Goal: Task Accomplishment & Management: Manage account settings

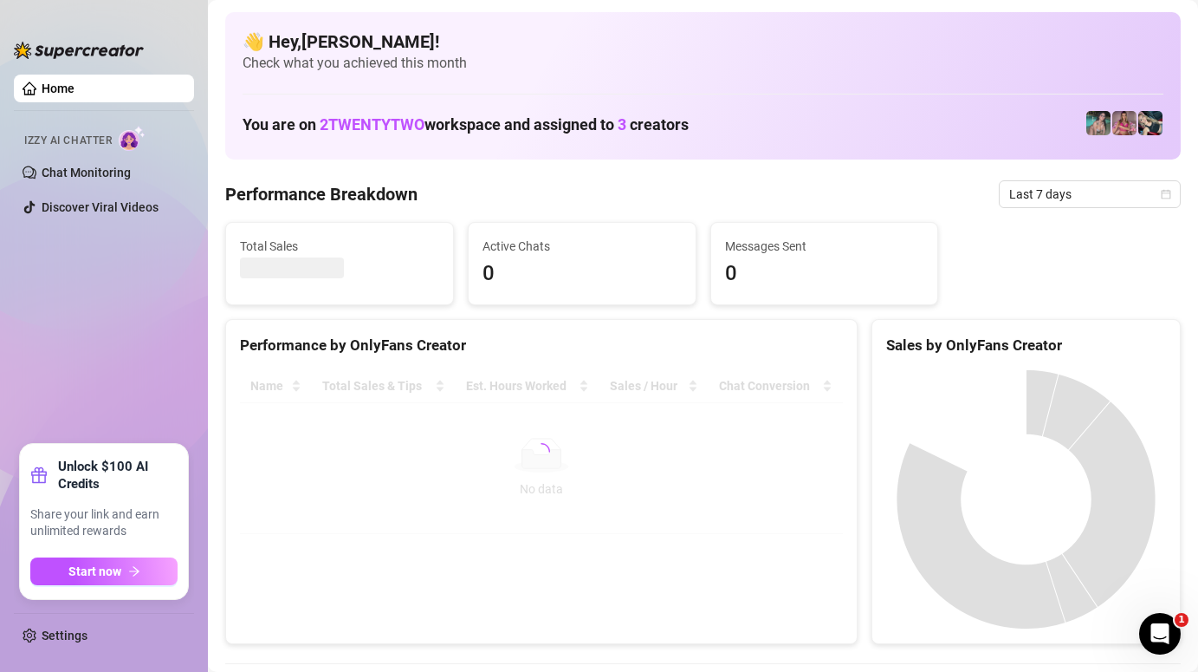
click at [66, 166] on link "Chat Monitoring" at bounding box center [86, 172] width 89 height 14
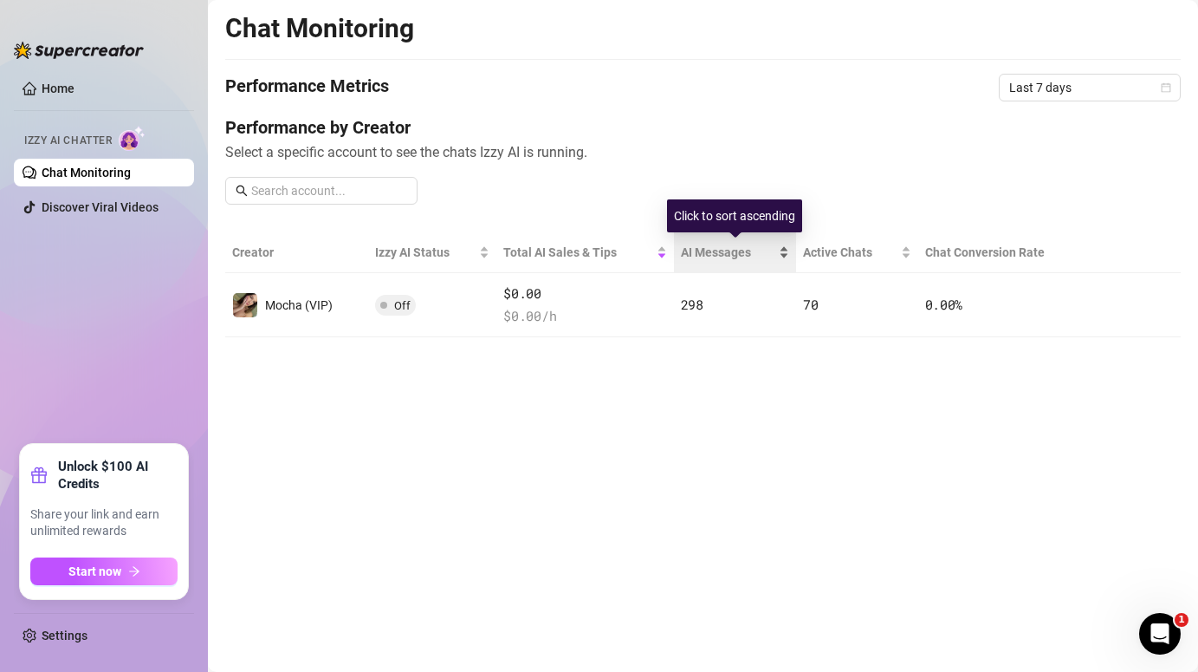
click at [691, 254] on span "AI Messages" at bounding box center [728, 252] width 95 height 19
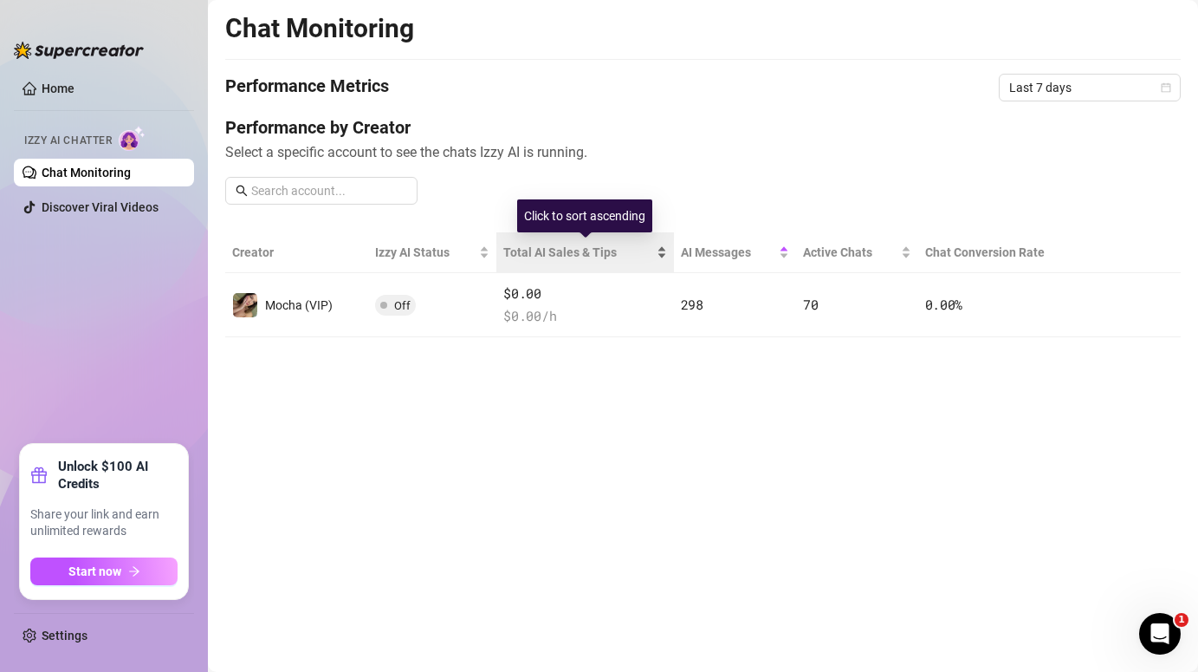
click at [637, 254] on span "Total AI Sales & Tips" at bounding box center [577, 252] width 149 height 19
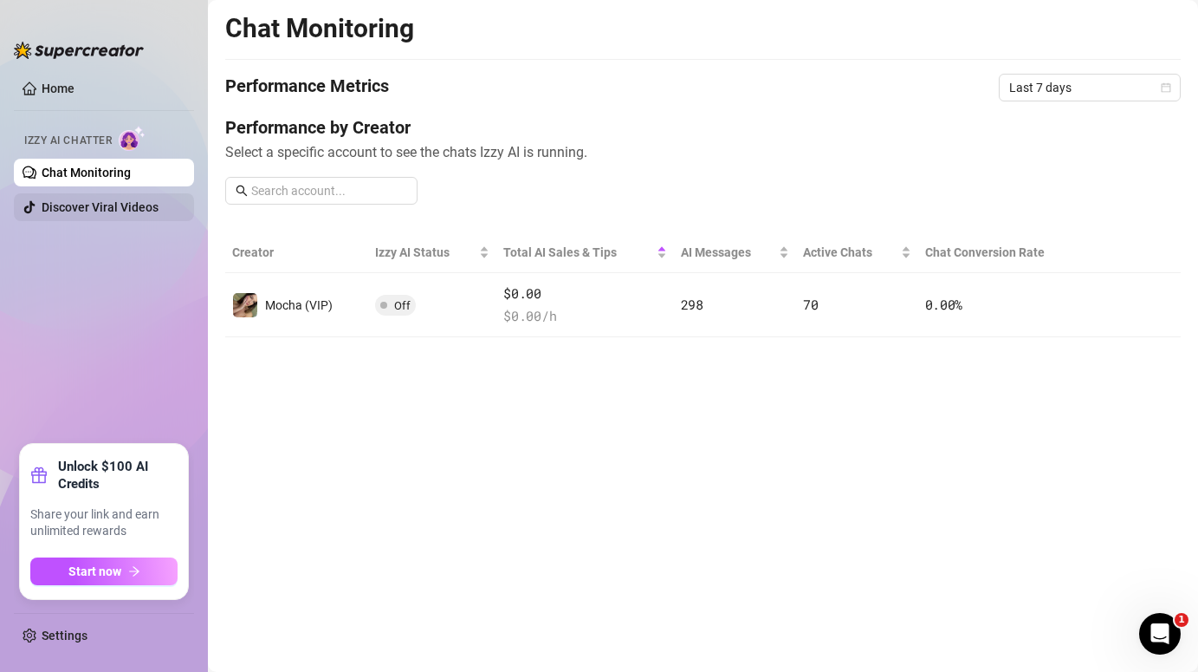
click at [120, 202] on link "Discover Viral Videos" at bounding box center [100, 207] width 117 height 14
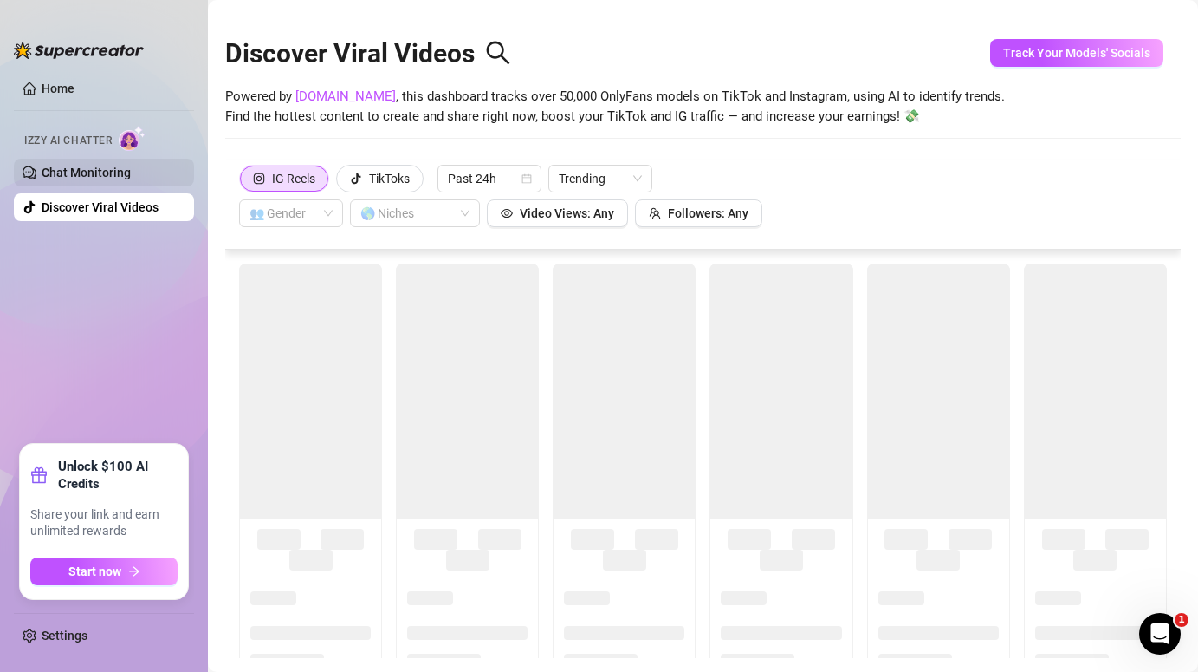
click at [130, 178] on link "Chat Monitoring" at bounding box center [86, 172] width 89 height 14
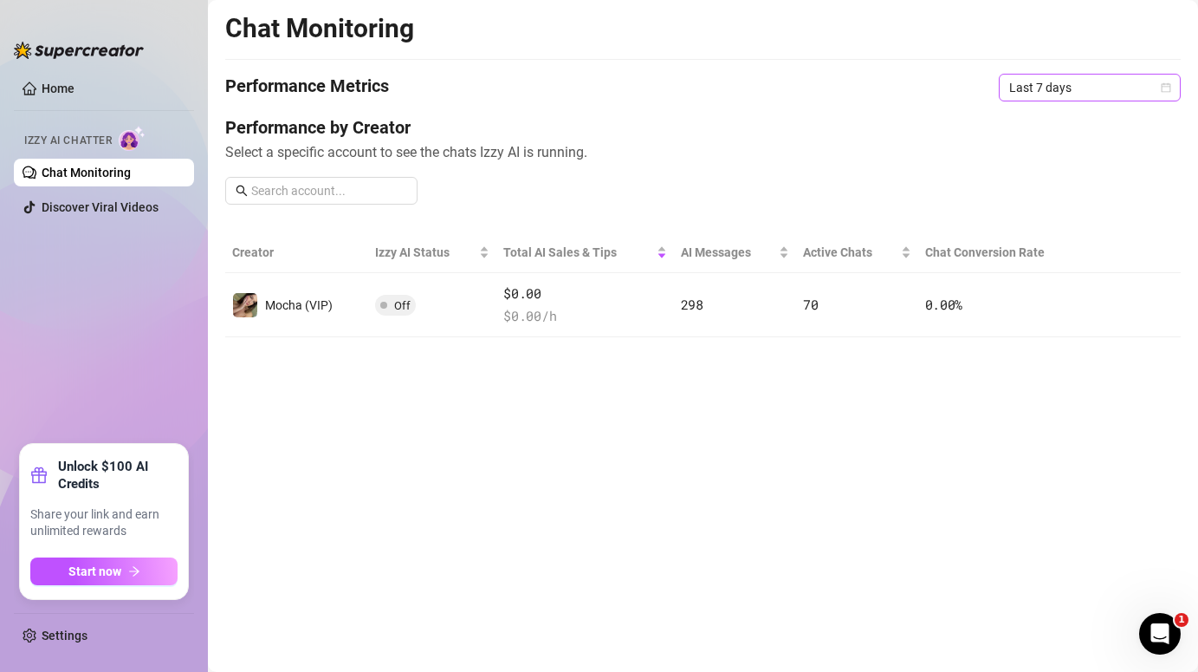
click at [1061, 78] on span "Last 7 days" at bounding box center [1089, 88] width 161 height 26
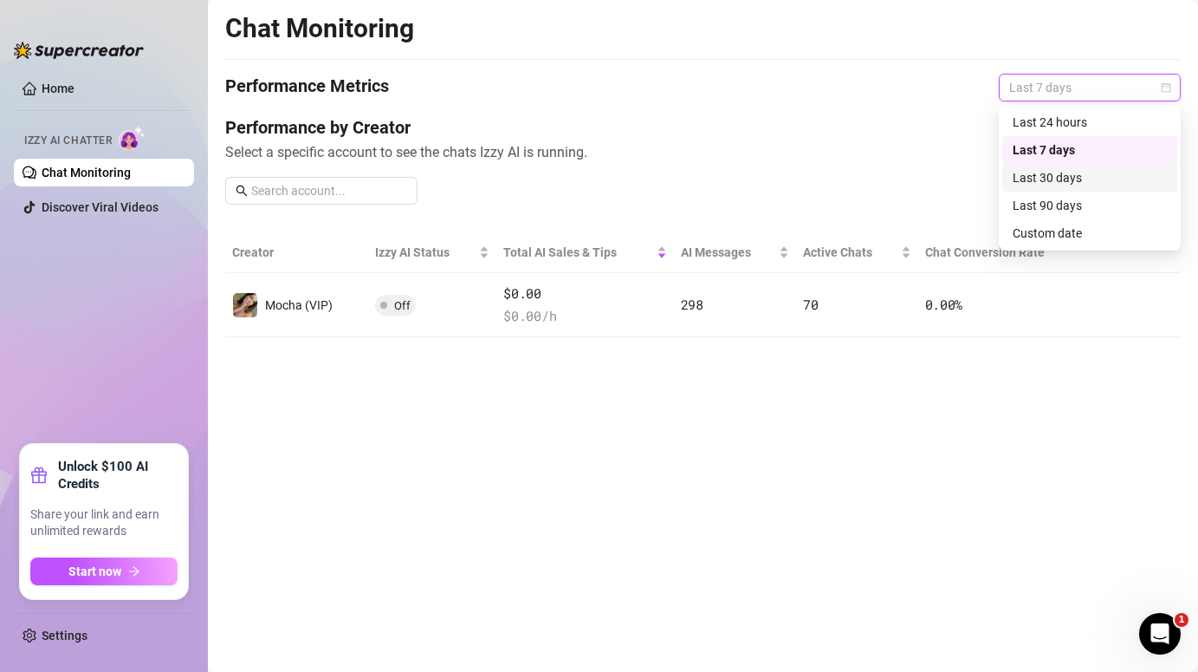
click at [1059, 183] on div "Last 30 days" at bounding box center [1090, 177] width 154 height 19
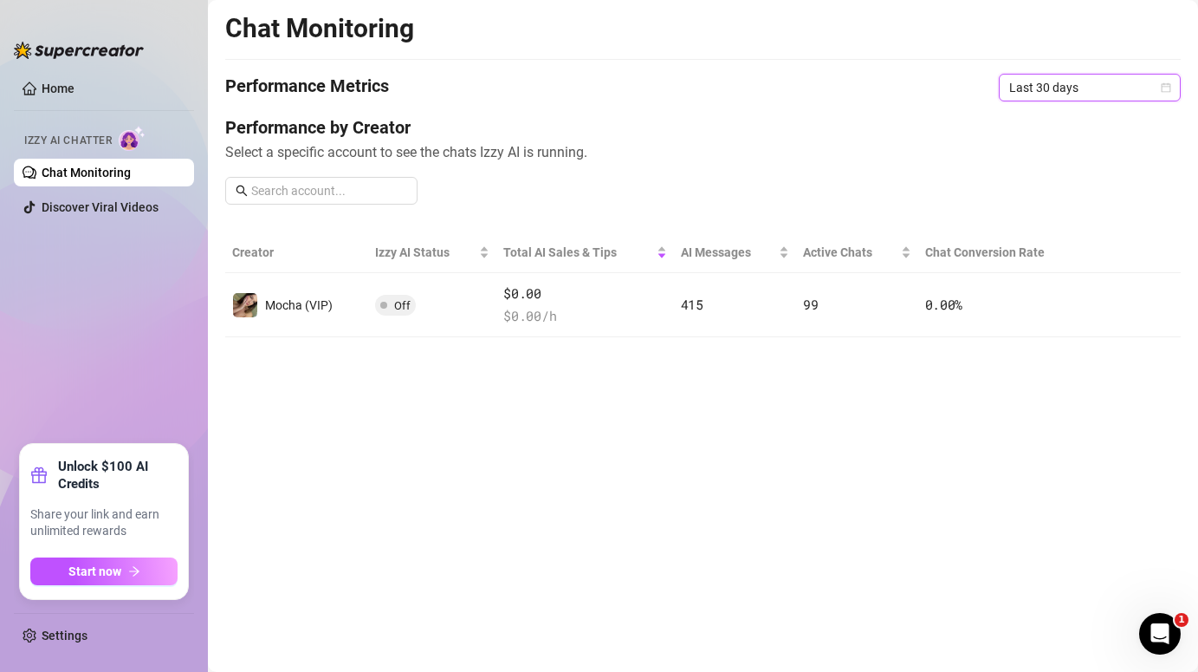
click at [1119, 82] on span "Last 30 days" at bounding box center [1089, 88] width 161 height 26
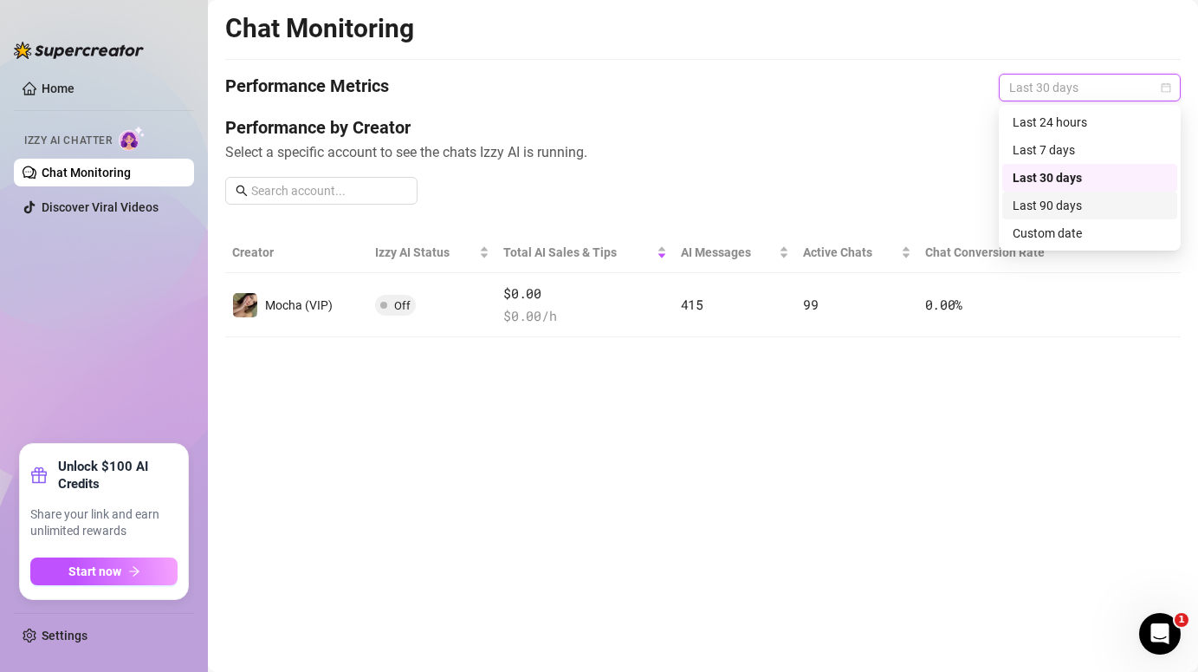
click at [1095, 211] on div "Last 90 days" at bounding box center [1090, 205] width 154 height 19
